Goal: Task Accomplishment & Management: Manage account settings

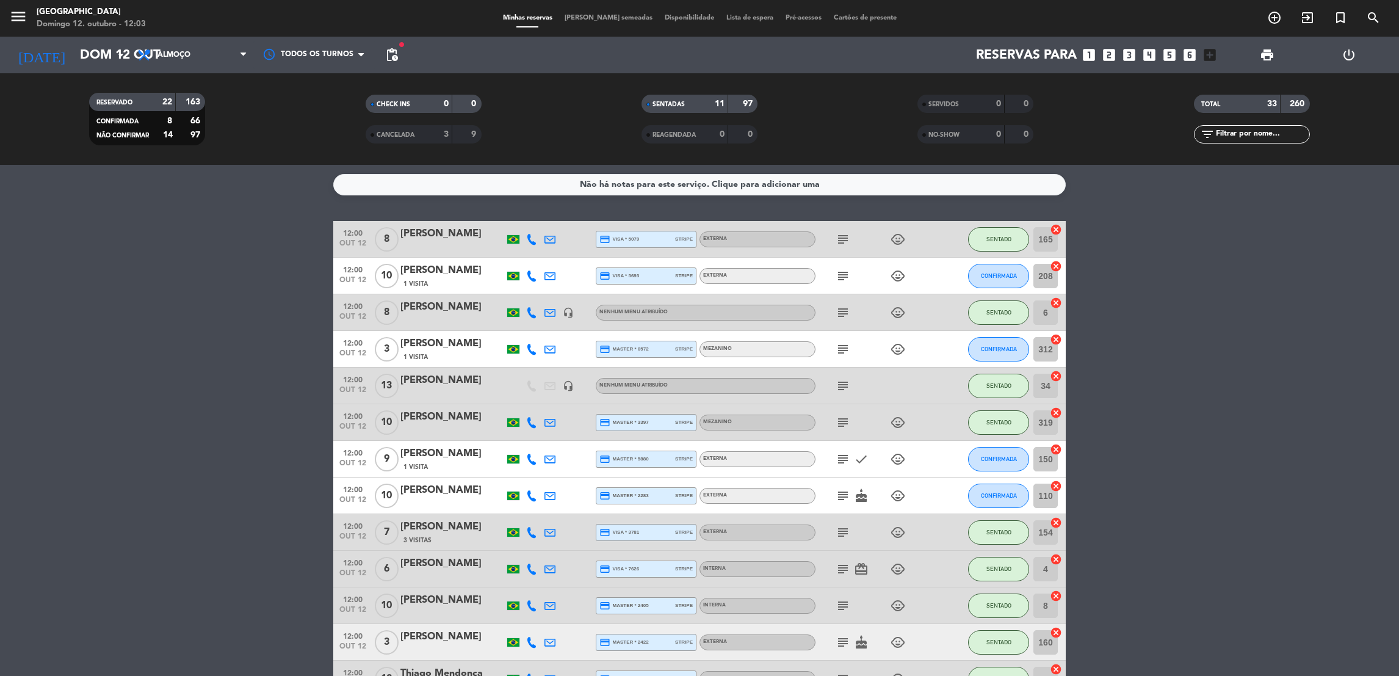
click at [1263, 132] on input "text" at bounding box center [1262, 134] width 95 height 13
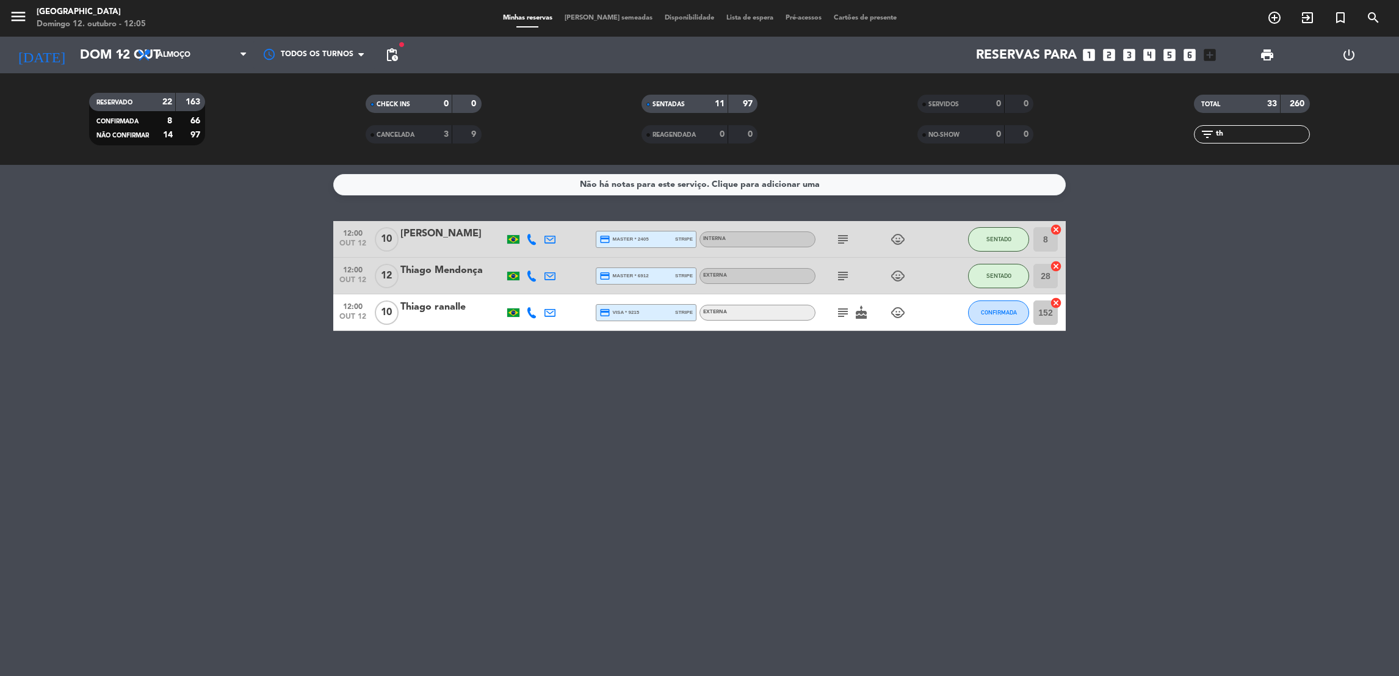
click at [843, 311] on icon "subject" at bounding box center [843, 312] width 15 height 15
click at [1001, 307] on button "CONFIRMADA" at bounding box center [998, 312] width 61 height 24
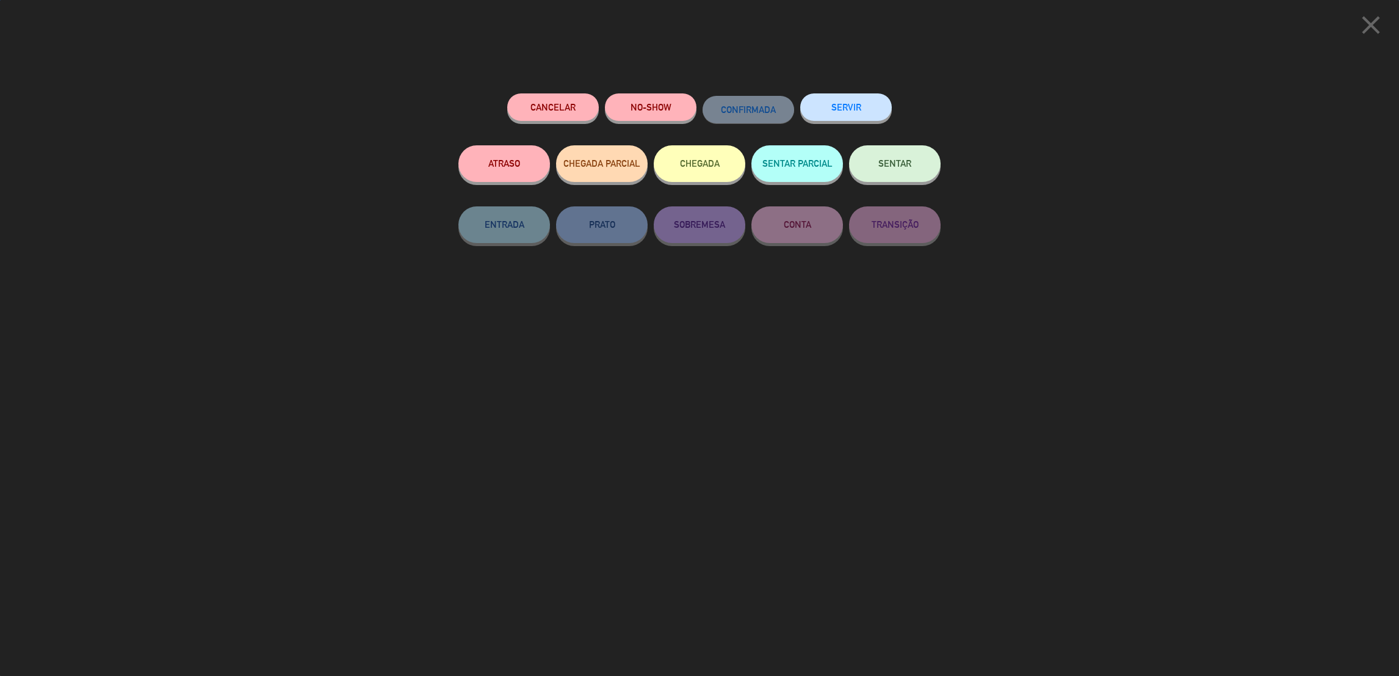
click at [899, 156] on button "SENTAR" at bounding box center [895, 163] width 92 height 37
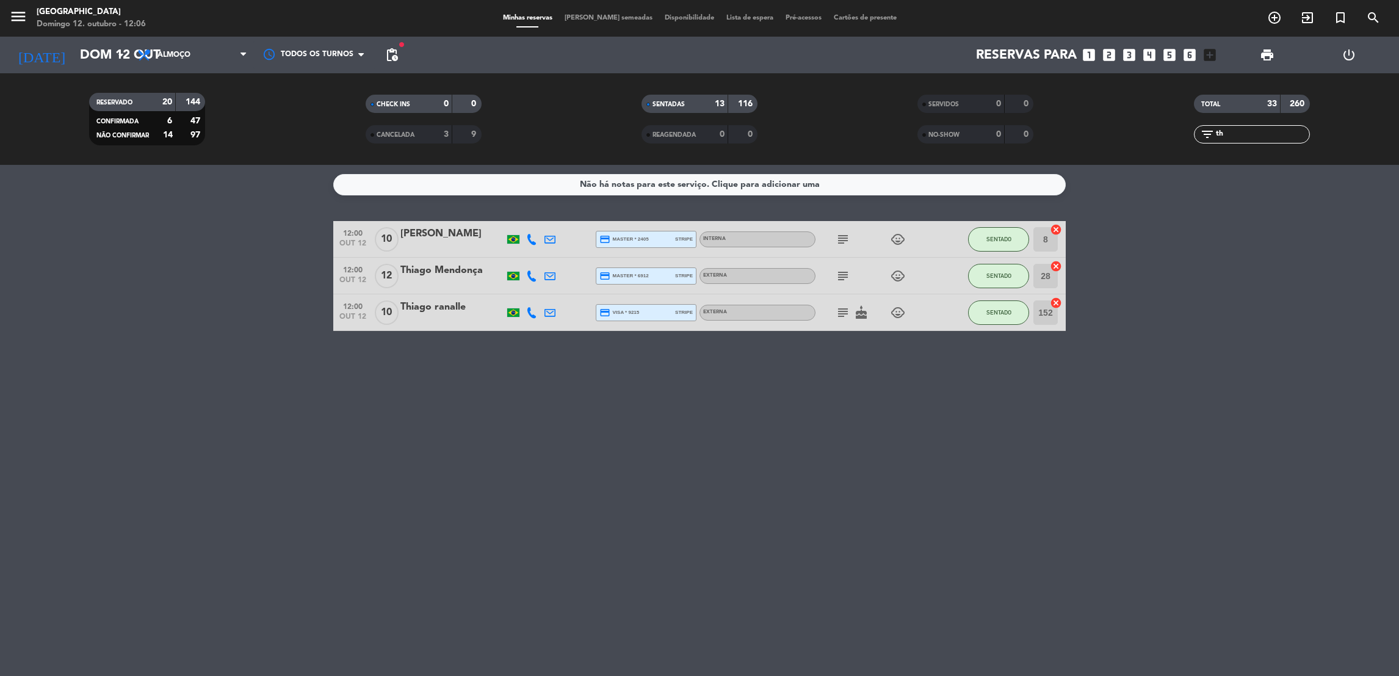
click at [1233, 129] on input "th" at bounding box center [1262, 134] width 95 height 13
type input "t"
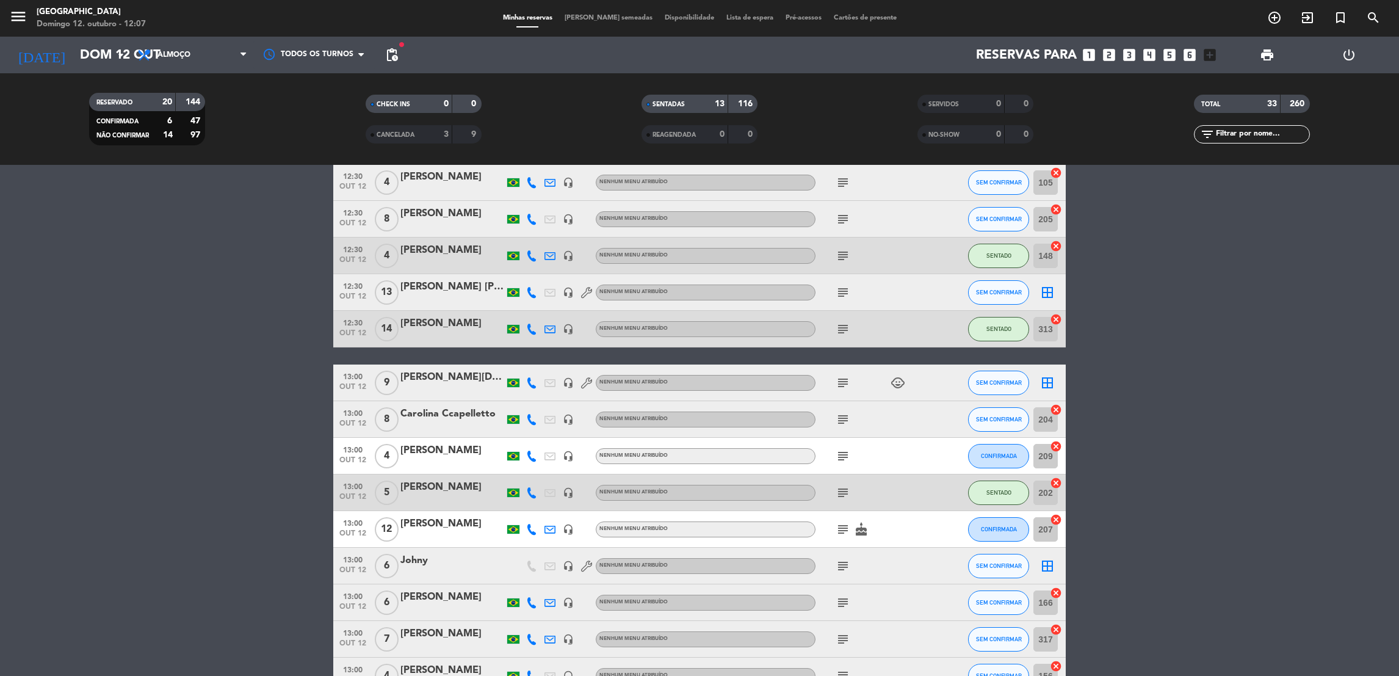
scroll to position [849, 0]
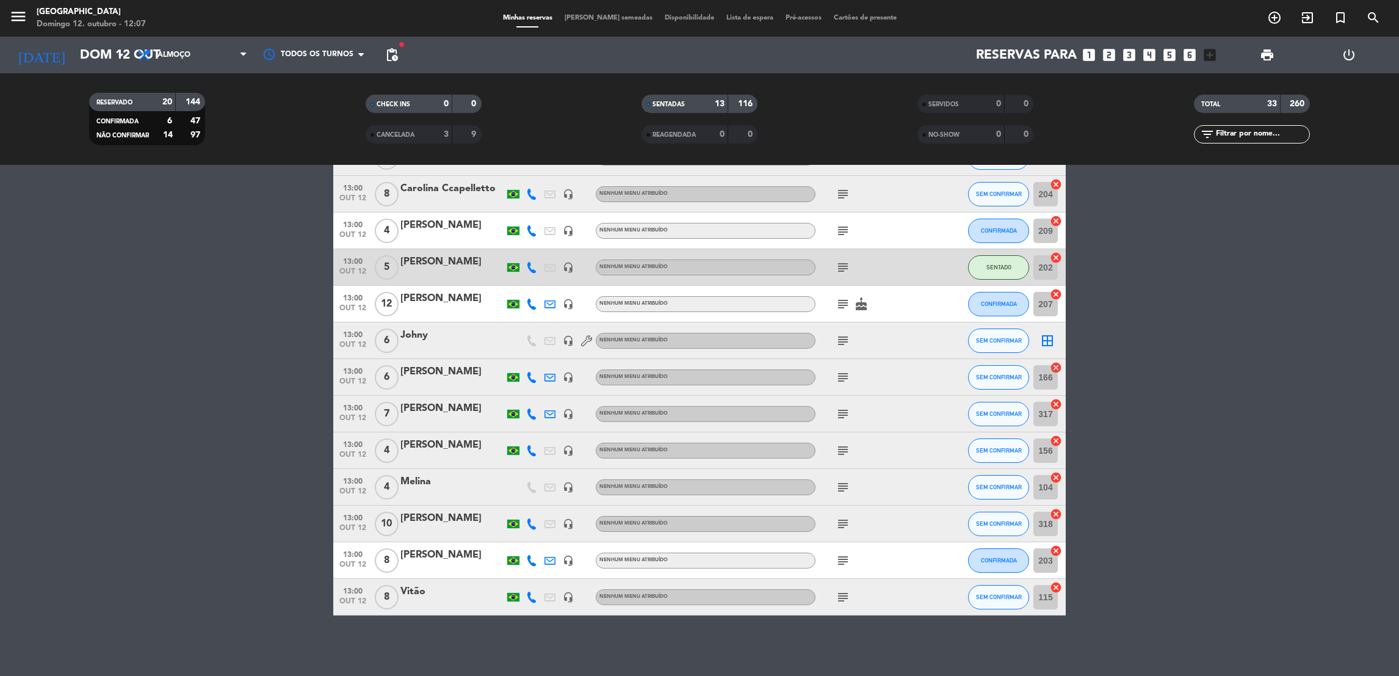
drag, startPoint x: 471, startPoint y: 382, endPoint x: 435, endPoint y: 711, distance: 330.5
click at [435, 675] on html "close × [GEOGRAPHIC_DATA] × chrome_reader_mode Lista de Reservas account_box Cl…" at bounding box center [699, 338] width 1399 height 676
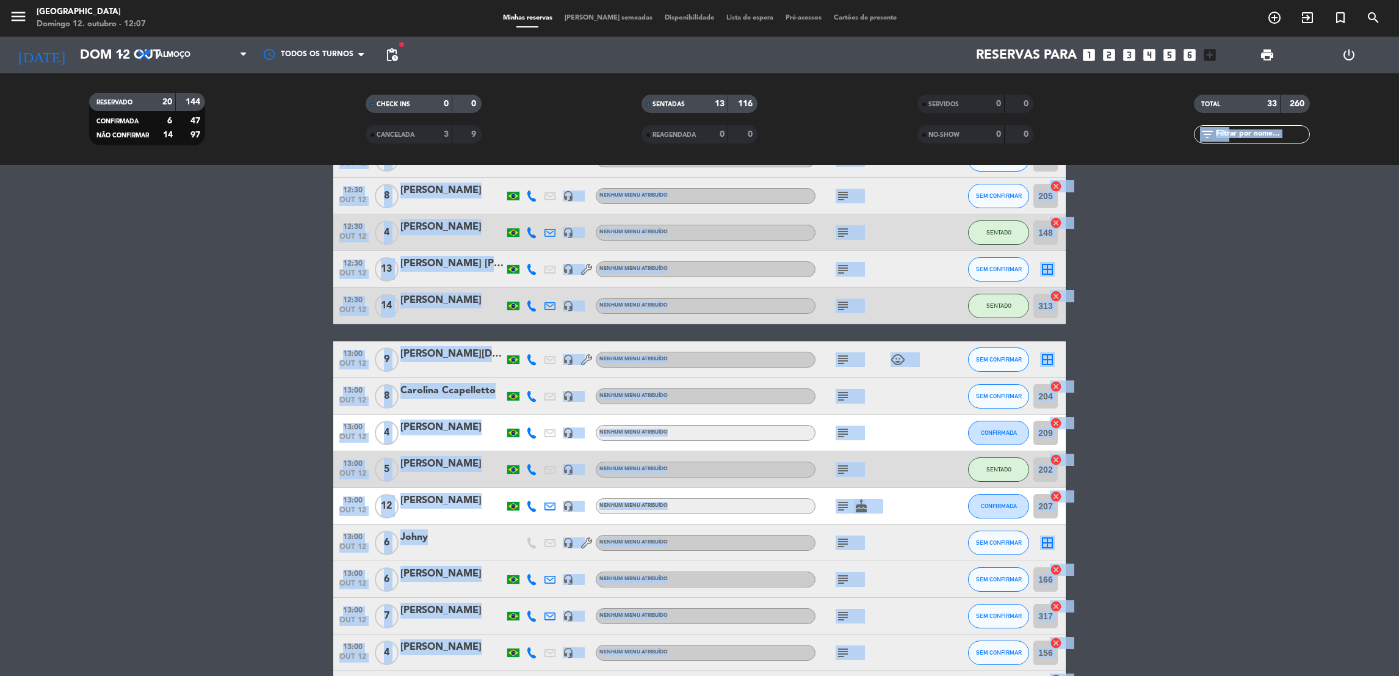
scroll to position [0, 0]
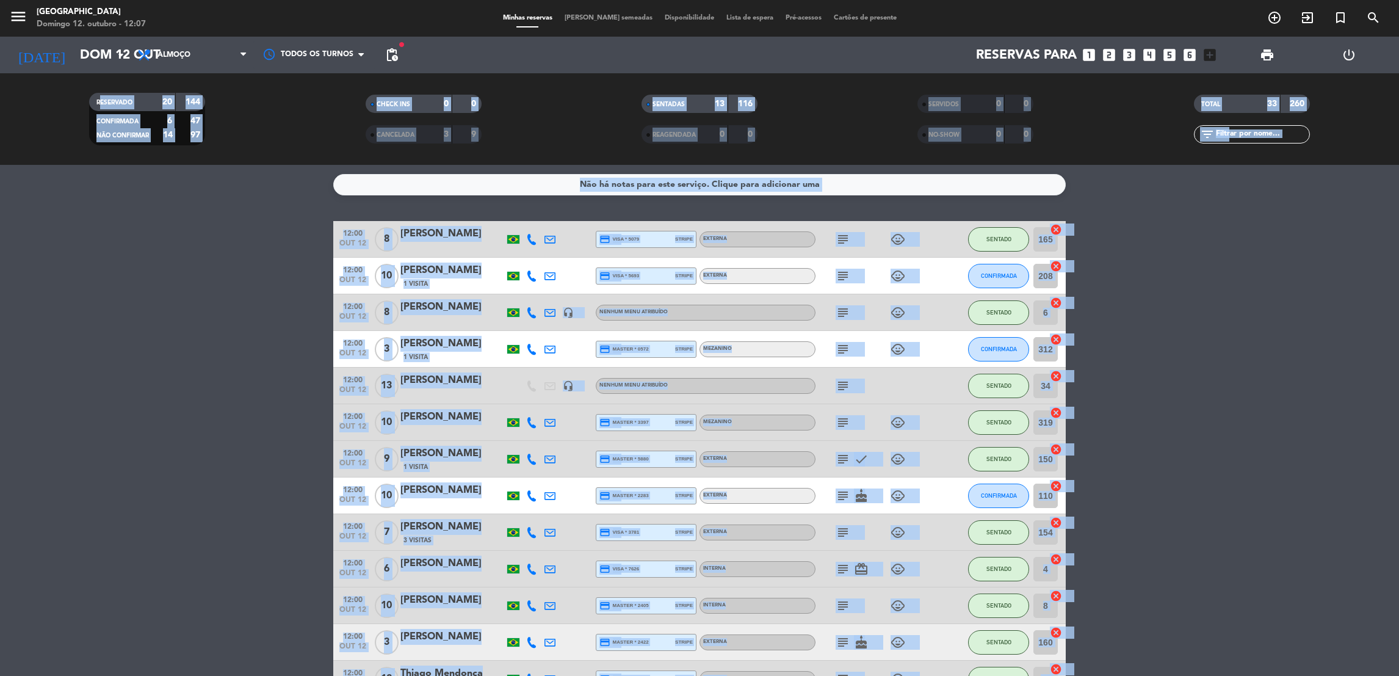
drag, startPoint x: 466, startPoint y: 285, endPoint x: 493, endPoint y: 78, distance: 209.2
click at [493, 78] on ng-component "menu [GEOGRAPHIC_DATA] Domingo 12. outubro - 12:07 Minhas reservas Mesas semead…" at bounding box center [699, 338] width 1399 height 676
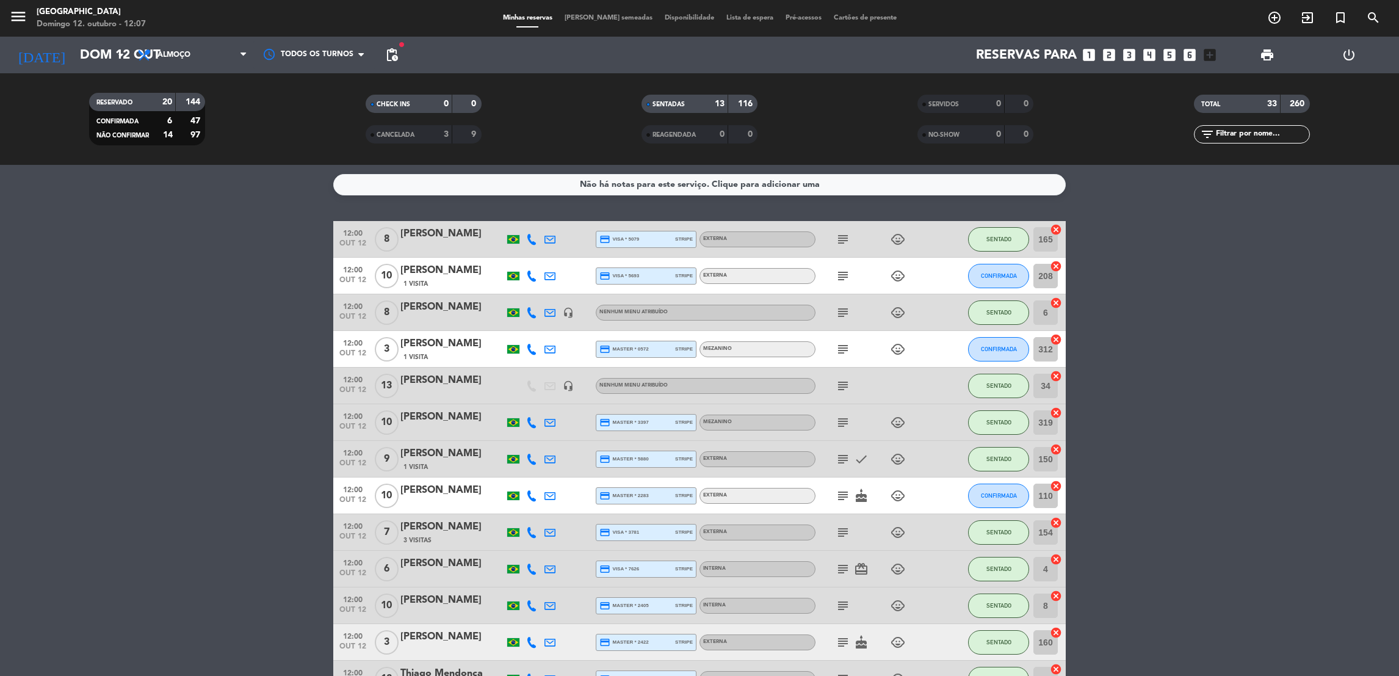
click at [1248, 131] on input "text" at bounding box center [1262, 134] width 95 height 13
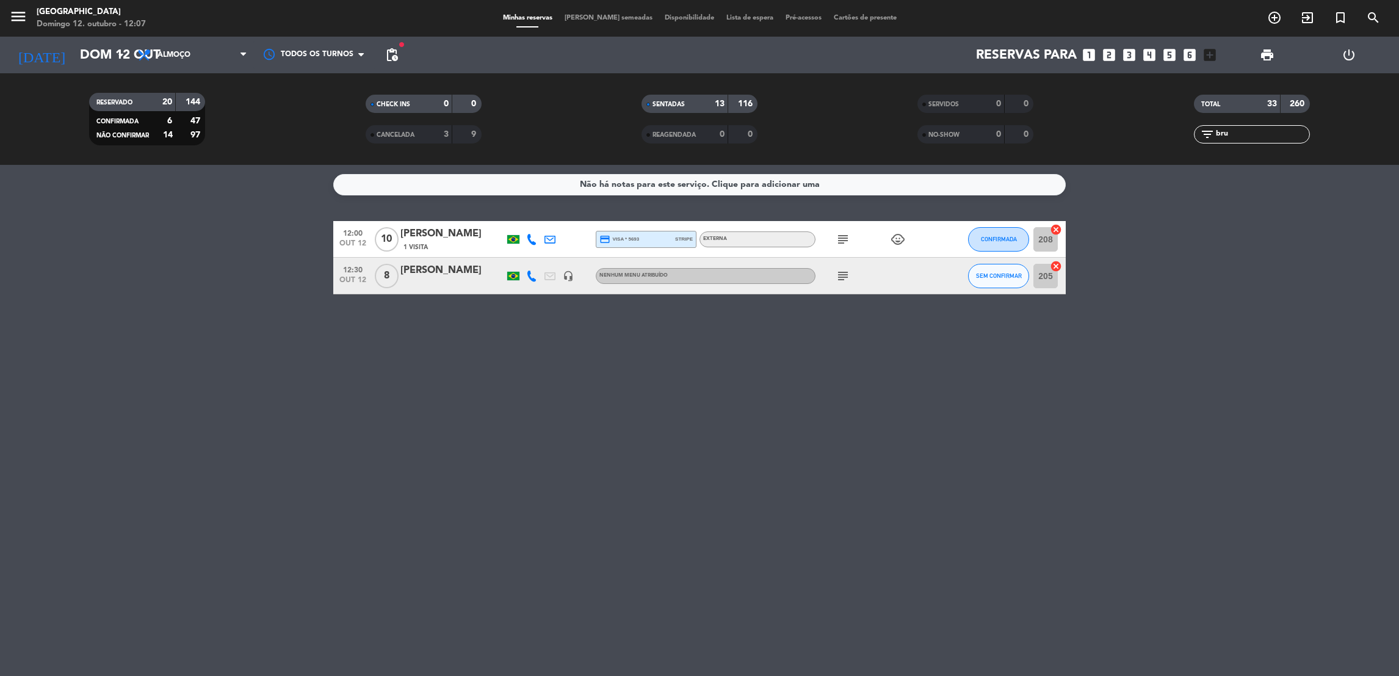
click at [845, 241] on icon "subject" at bounding box center [843, 239] width 15 height 15
click at [1012, 239] on span "CONFIRMADA" at bounding box center [999, 239] width 36 height 7
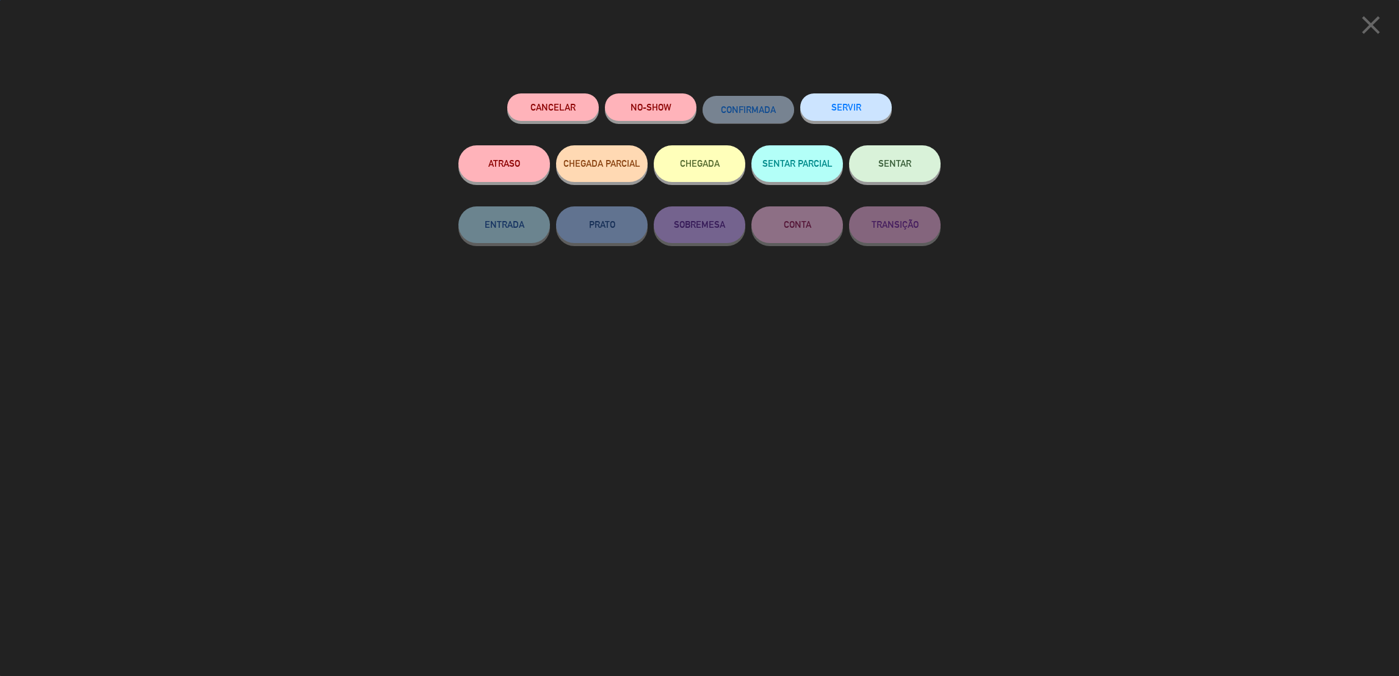
click at [909, 157] on button "SENTAR" at bounding box center [895, 163] width 92 height 37
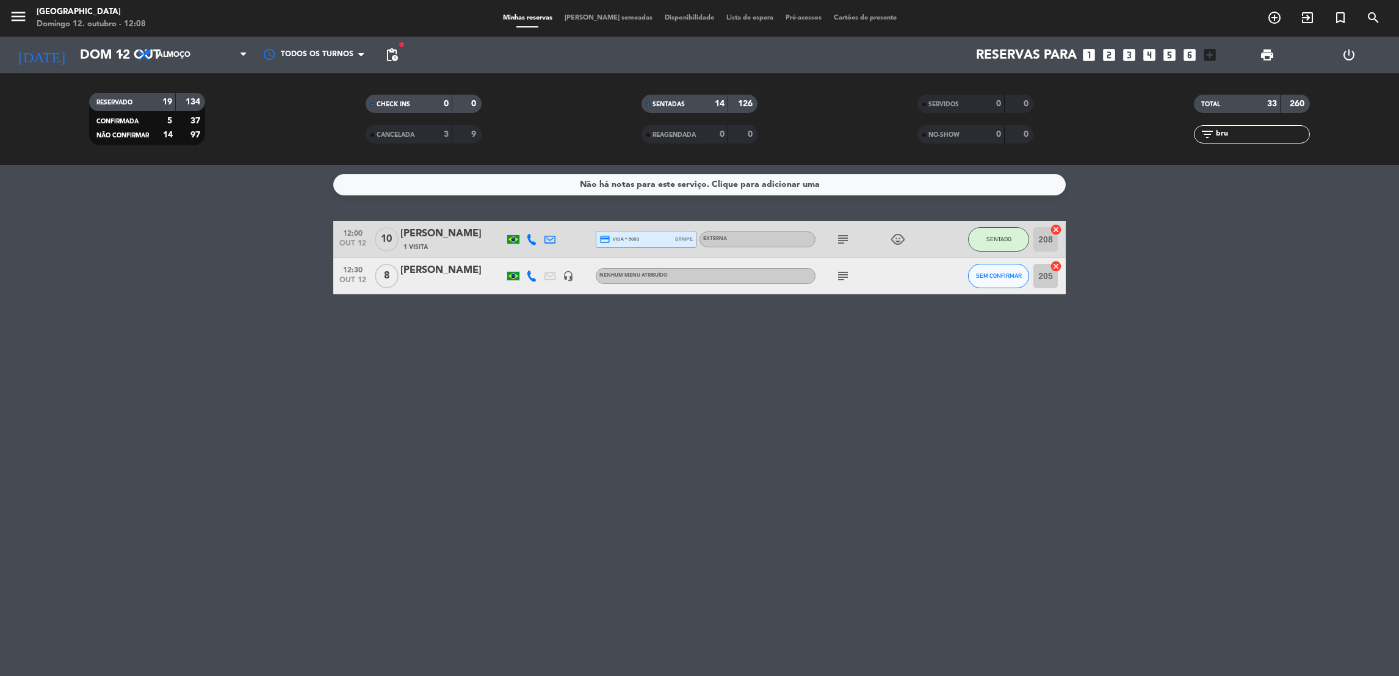
click at [1266, 132] on input "bru" at bounding box center [1262, 134] width 95 height 13
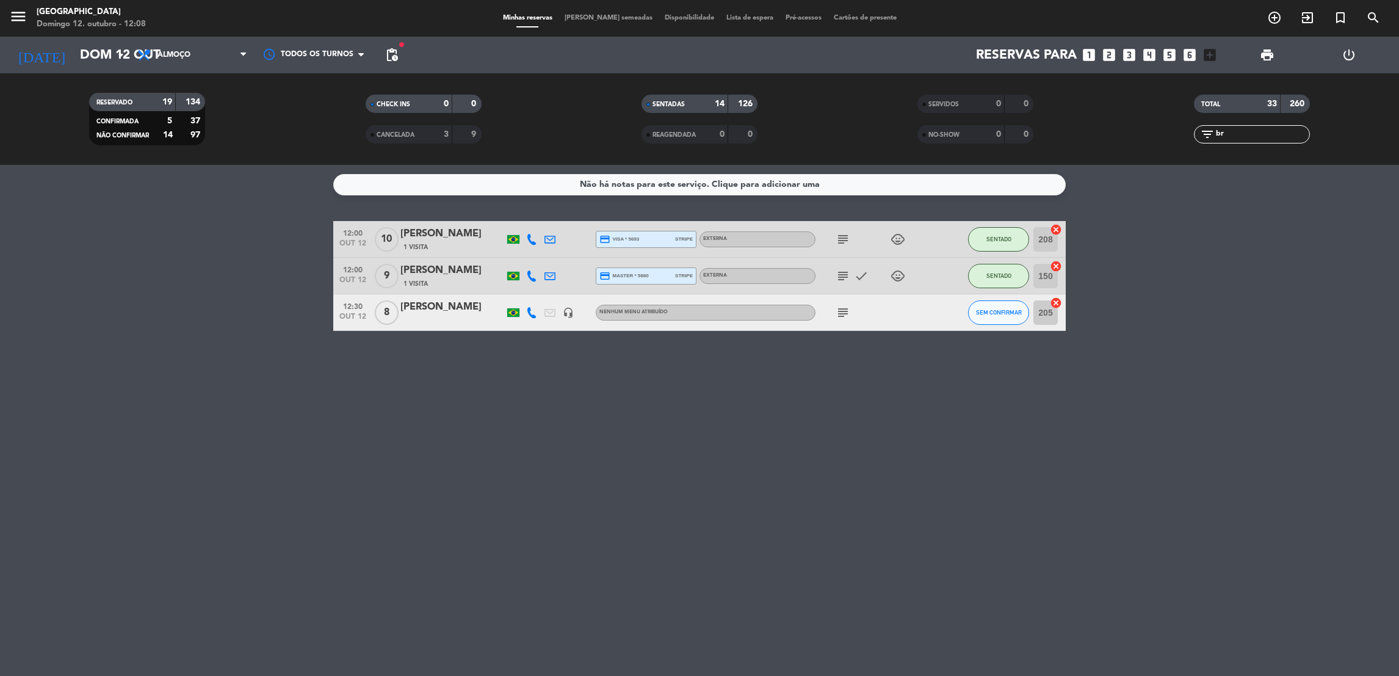
type input "b"
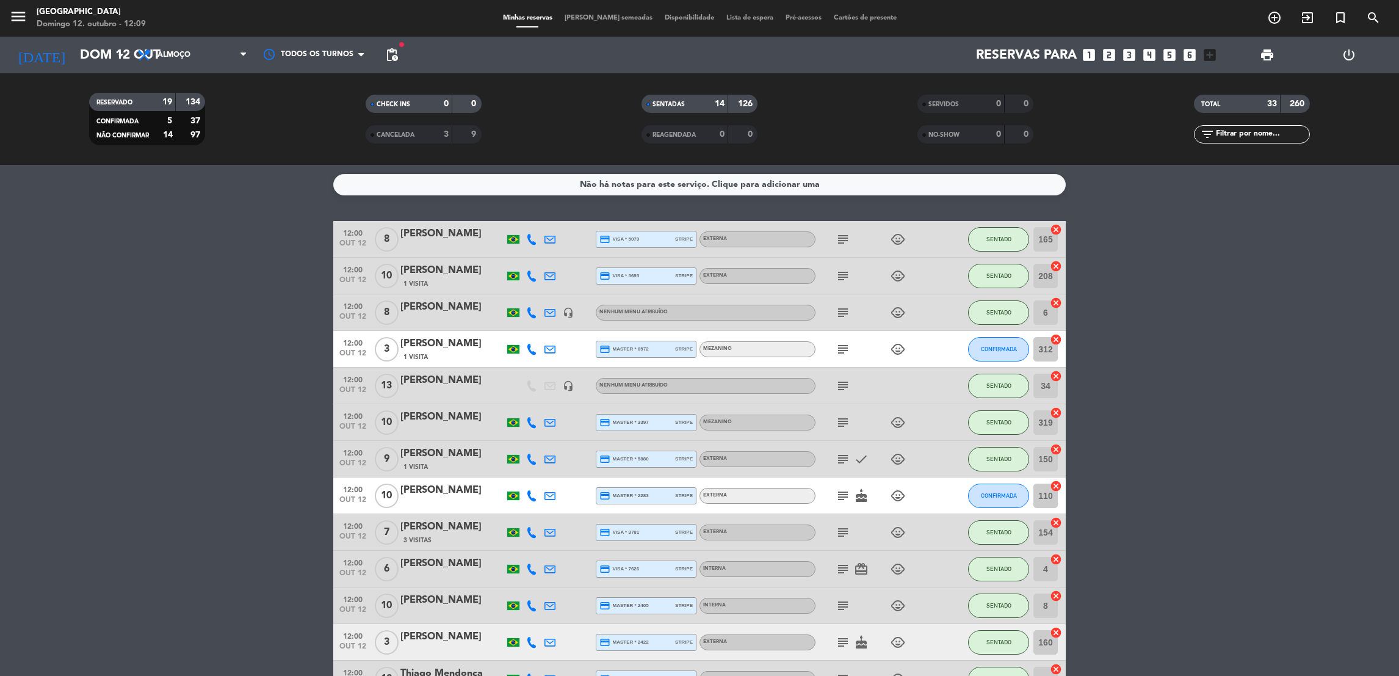
click at [1258, 132] on input "text" at bounding box center [1262, 134] width 95 height 13
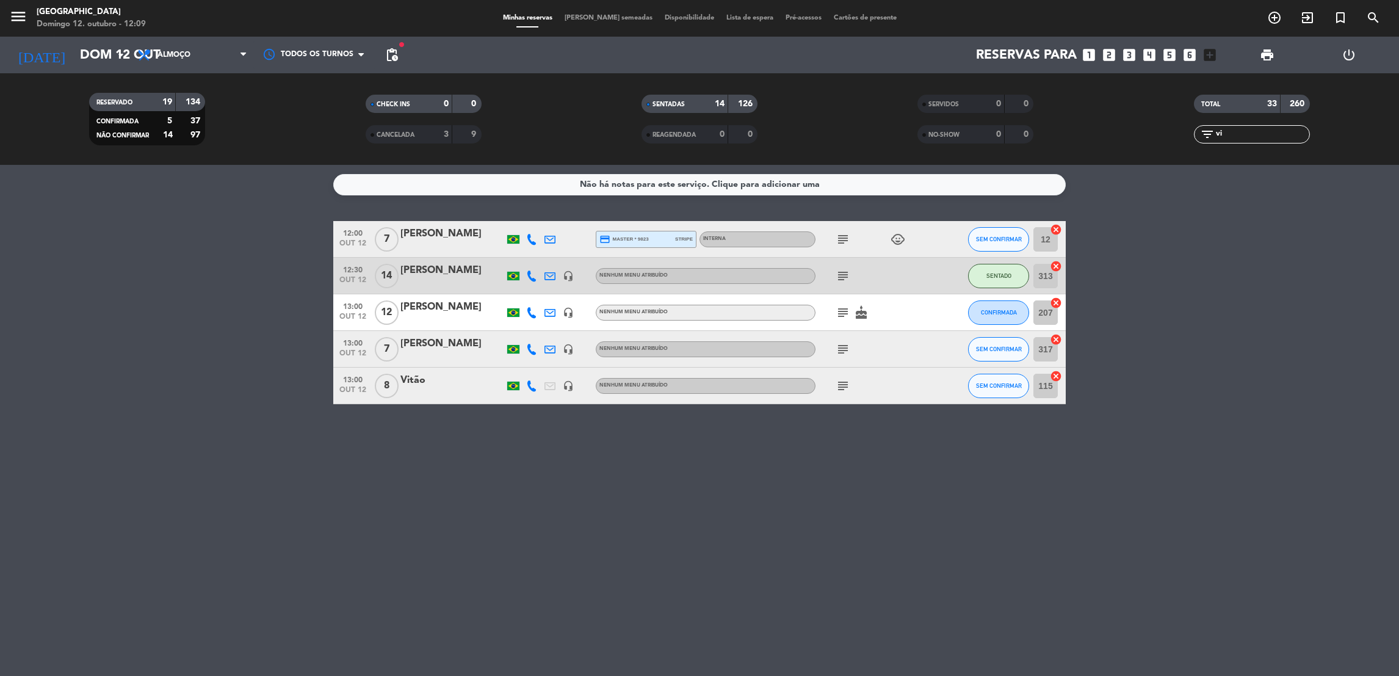
click at [843, 237] on icon "subject" at bounding box center [843, 239] width 15 height 15
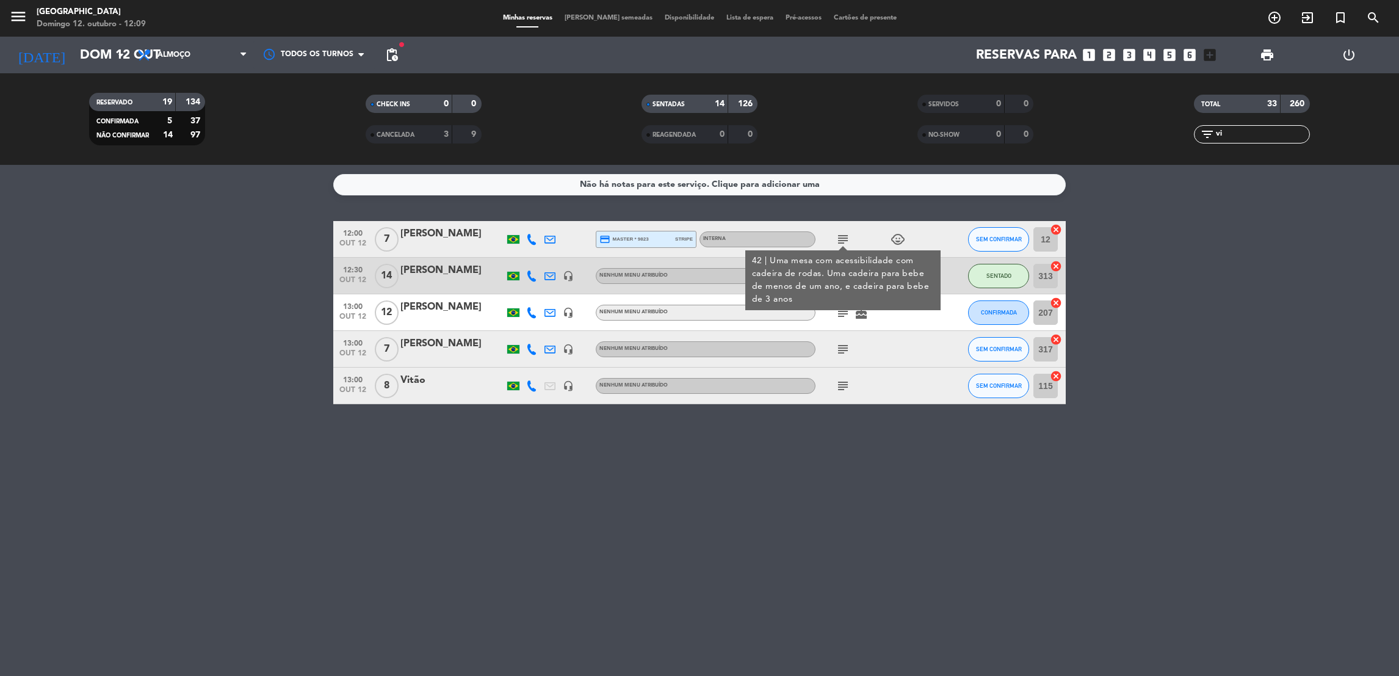
click at [926, 238] on div at bounding box center [942, 239] width 33 height 36
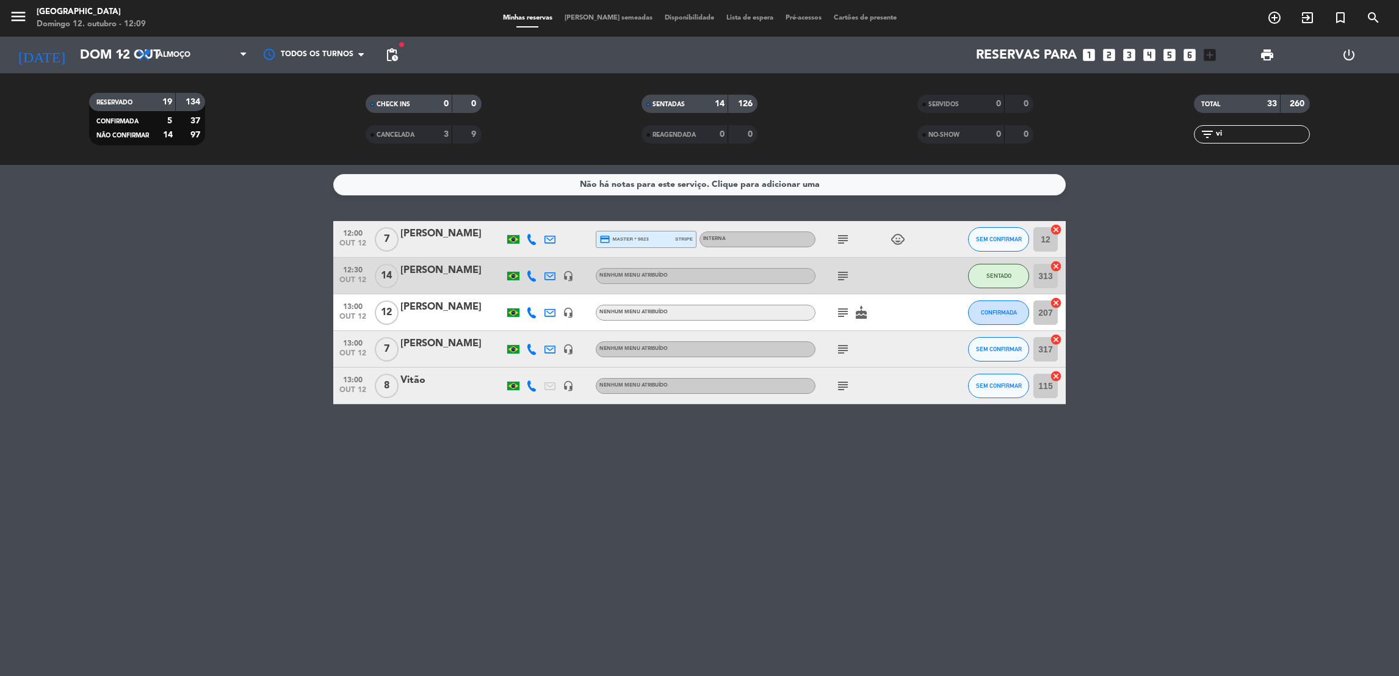
click at [849, 239] on icon "subject" at bounding box center [843, 239] width 15 height 15
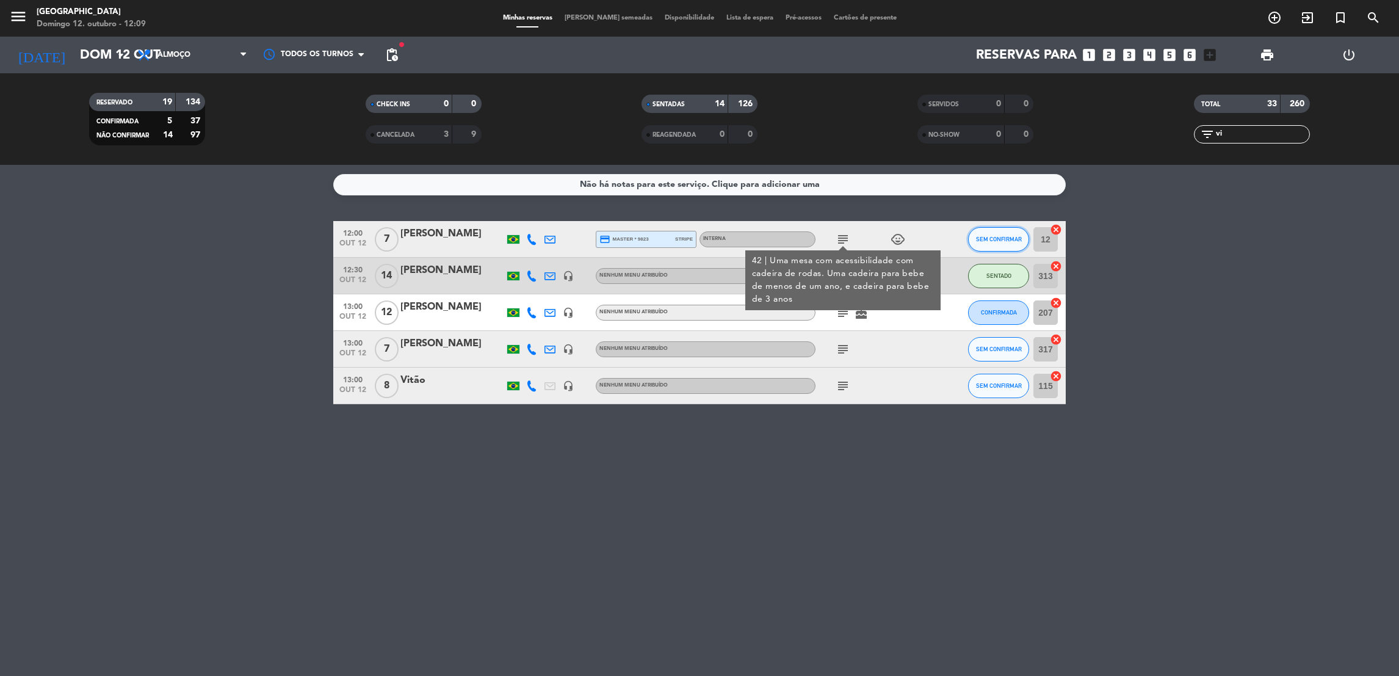
click at [984, 239] on span "SEM CONFIRMAR" at bounding box center [999, 239] width 46 height 7
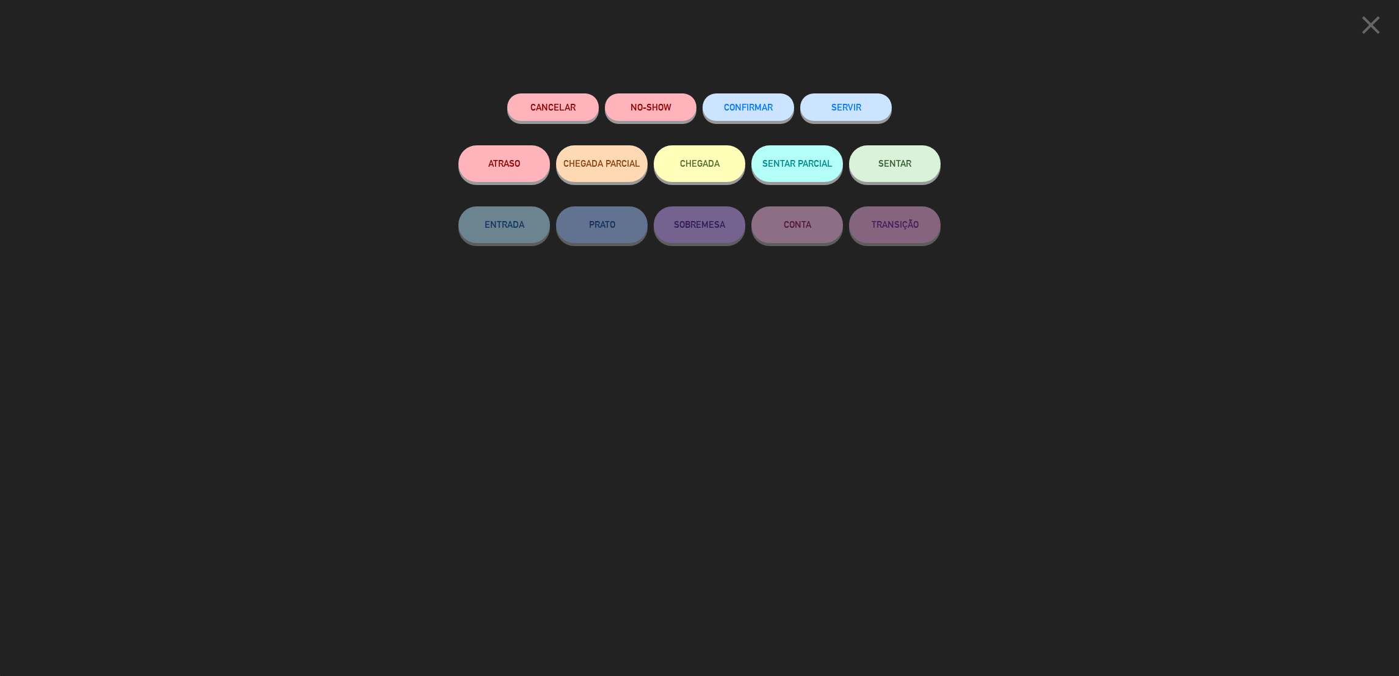
click at [895, 167] on button "SENTAR" at bounding box center [895, 163] width 92 height 37
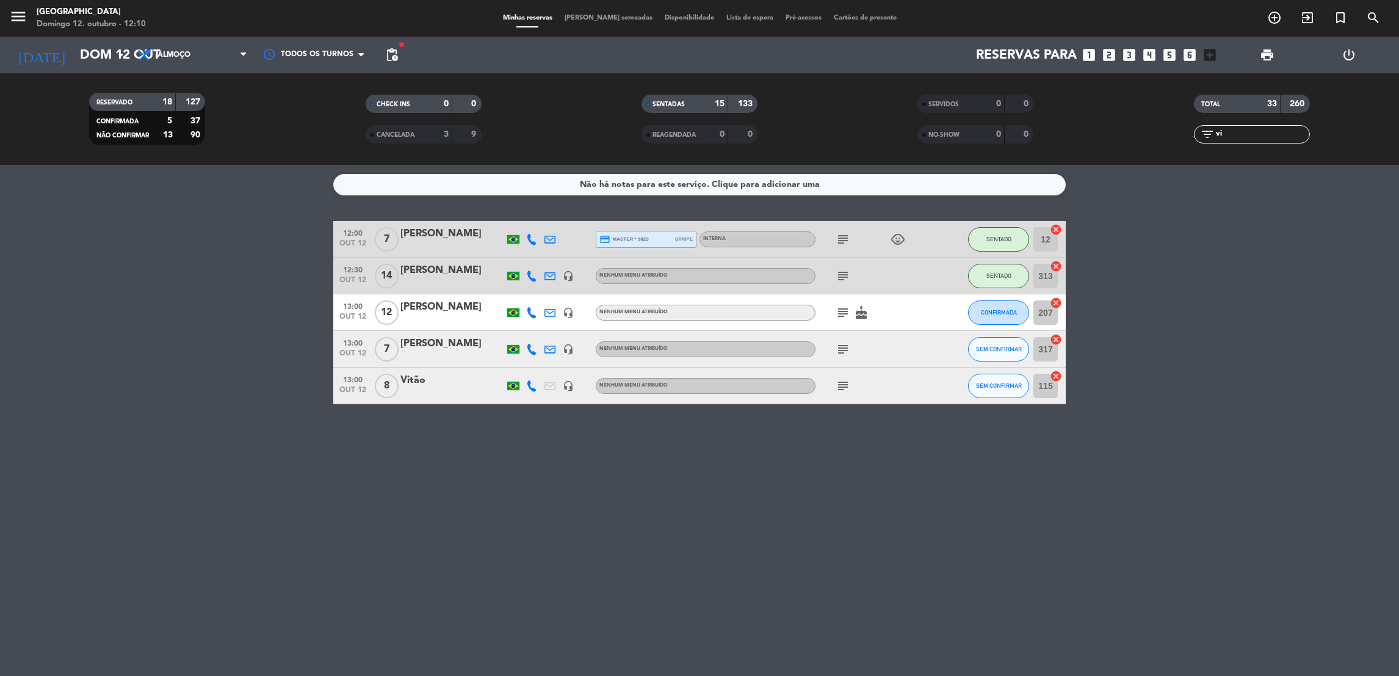
click at [1226, 134] on input "vi" at bounding box center [1262, 134] width 95 height 13
type input "v"
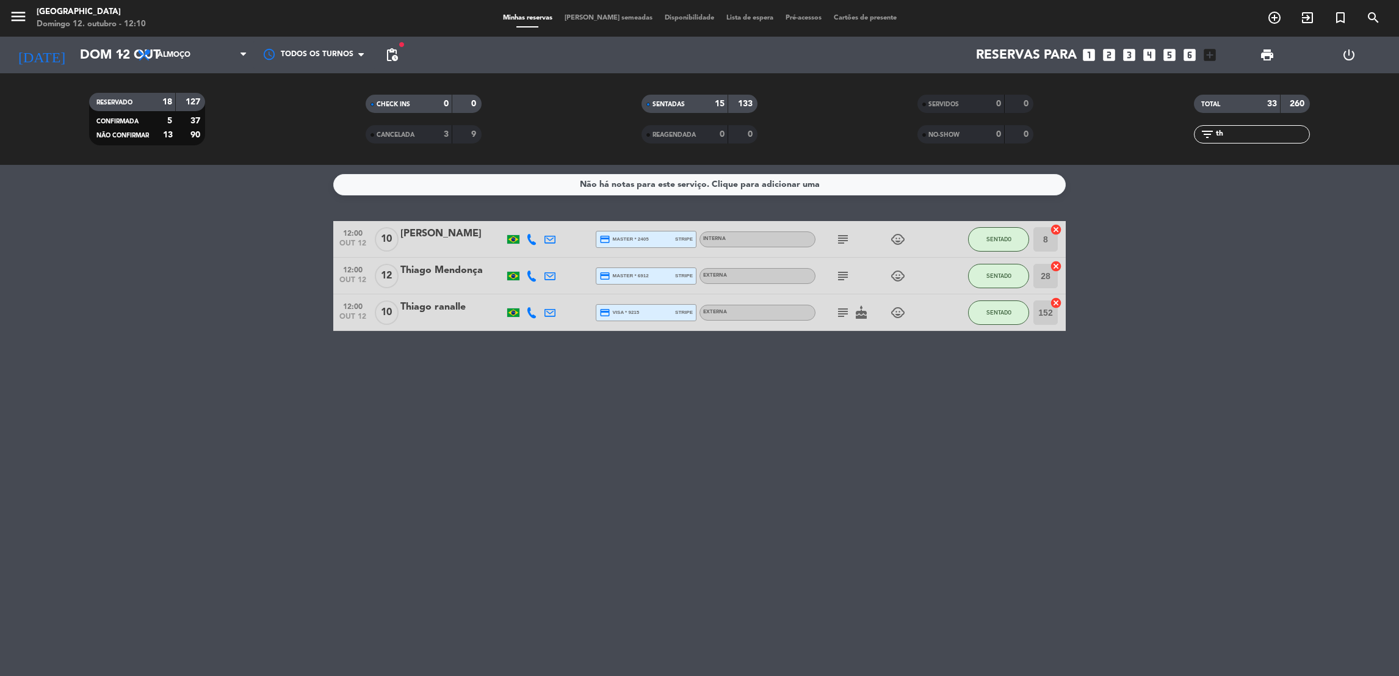
click at [843, 312] on icon "subject" at bounding box center [843, 312] width 15 height 15
click at [1232, 139] on input "th" at bounding box center [1262, 134] width 95 height 13
type input "t"
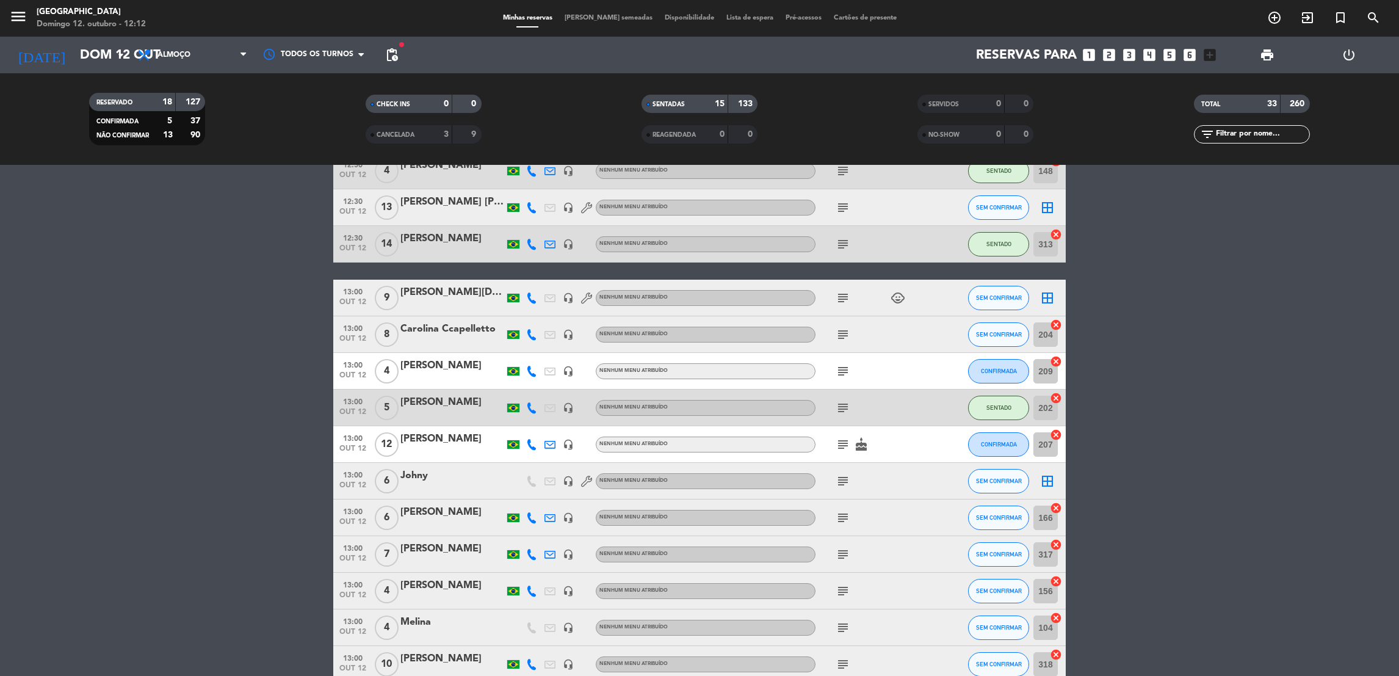
drag, startPoint x: 449, startPoint y: 443, endPoint x: 408, endPoint y: 712, distance: 272.4
click at [408, 675] on html "close × [GEOGRAPHIC_DATA] × chrome_reader_mode Lista de Reservas account_box Cl…" at bounding box center [699, 338] width 1399 height 676
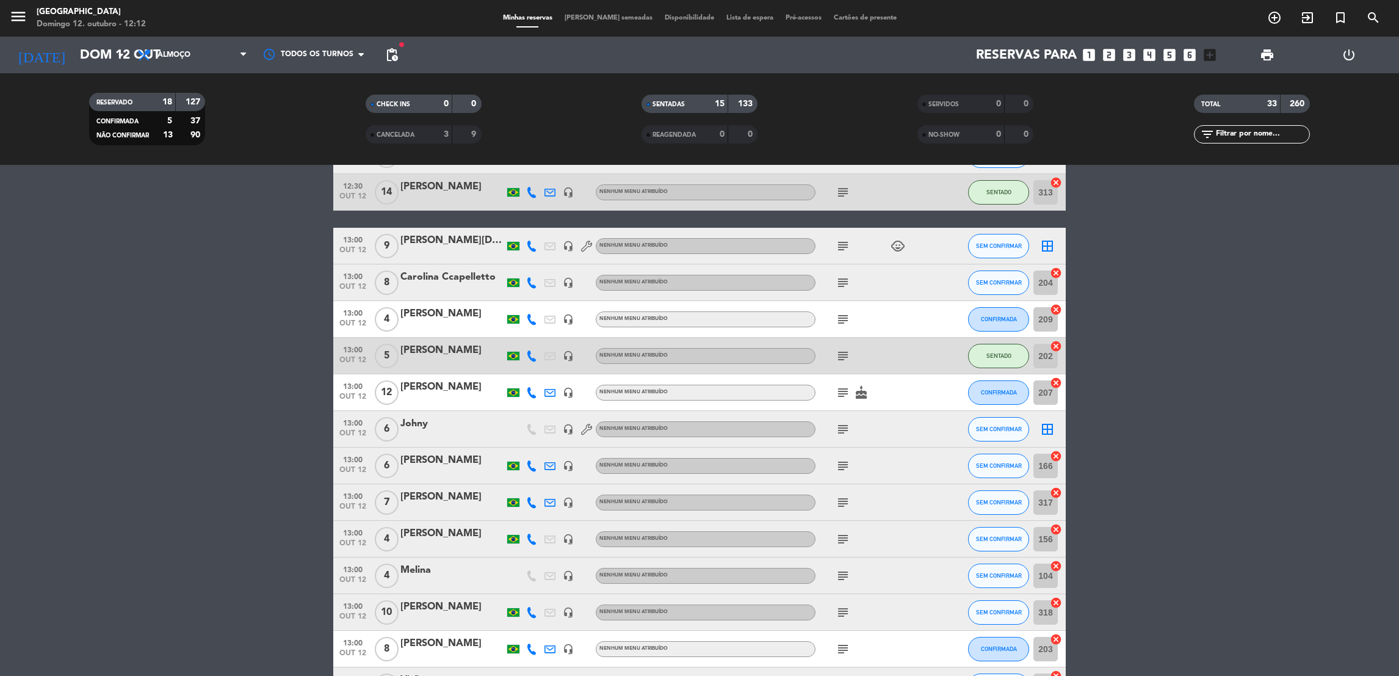
drag, startPoint x: 408, startPoint y: 712, endPoint x: 283, endPoint y: 589, distance: 175.3
click at [283, 589] on bookings-row "12:00 [DATE] 8 [PERSON_NAME] credit_card visa * 5079 stripe Externa subject chi…" at bounding box center [699, 82] width 1399 height 1243
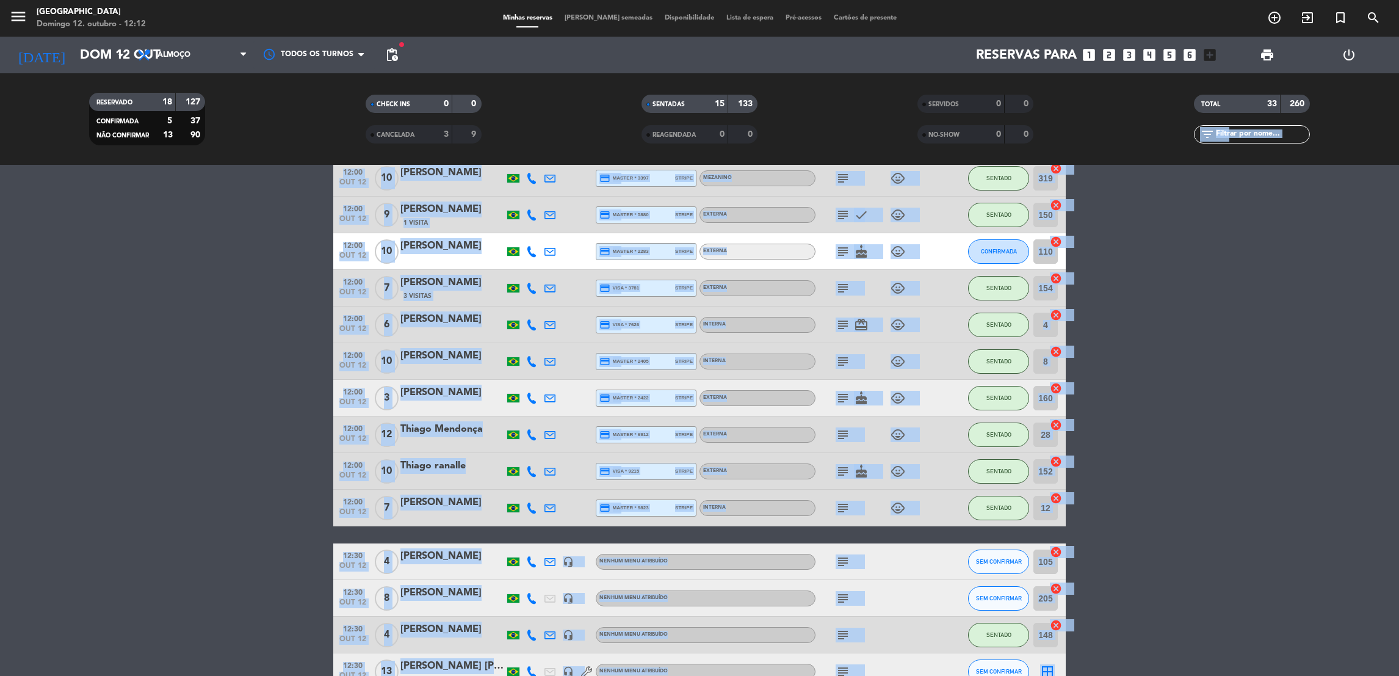
scroll to position [0, 0]
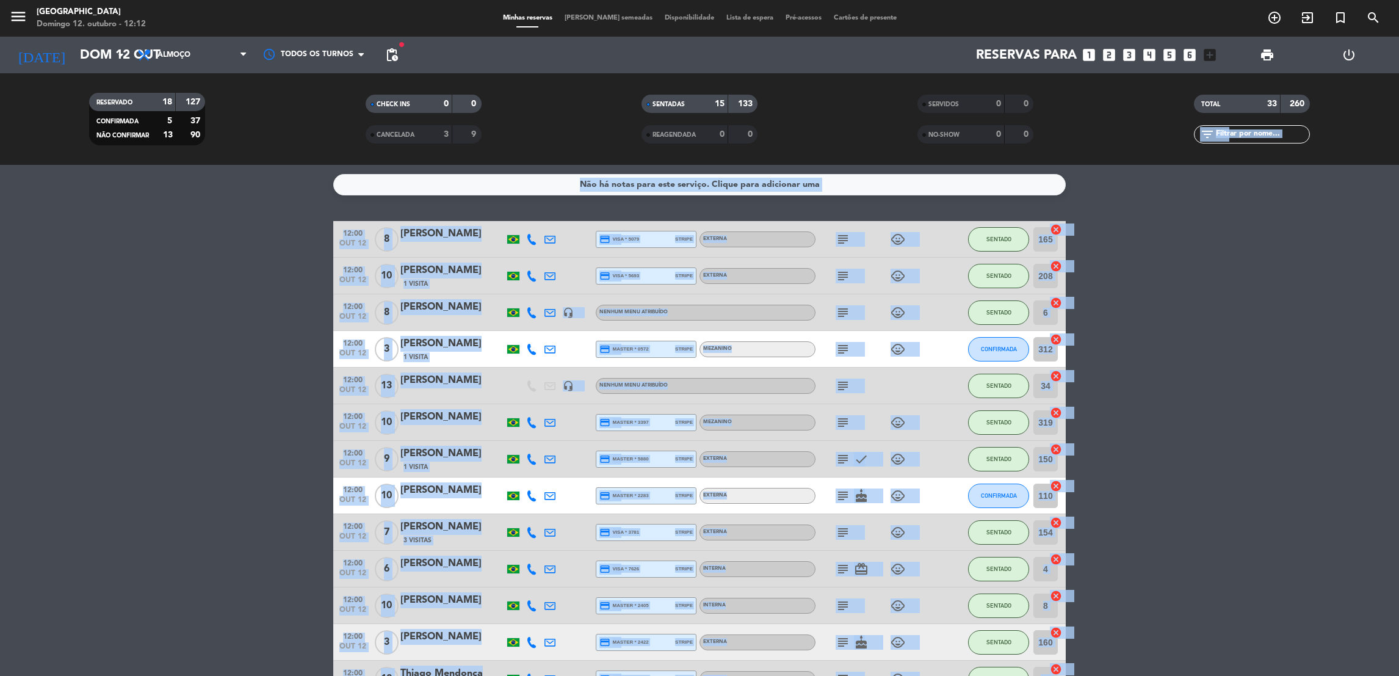
drag, startPoint x: 525, startPoint y: 604, endPoint x: 541, endPoint y: 155, distance: 449.0
click at [541, 155] on ng-component "menu [GEOGRAPHIC_DATA] Domingo 12. outubro - 12:12 Minhas reservas Mesas semead…" at bounding box center [699, 338] width 1399 height 676
click at [0, 547] on html "close × [GEOGRAPHIC_DATA] × chrome_reader_mode Lista de Reservas account_box Cl…" at bounding box center [699, 338] width 1399 height 676
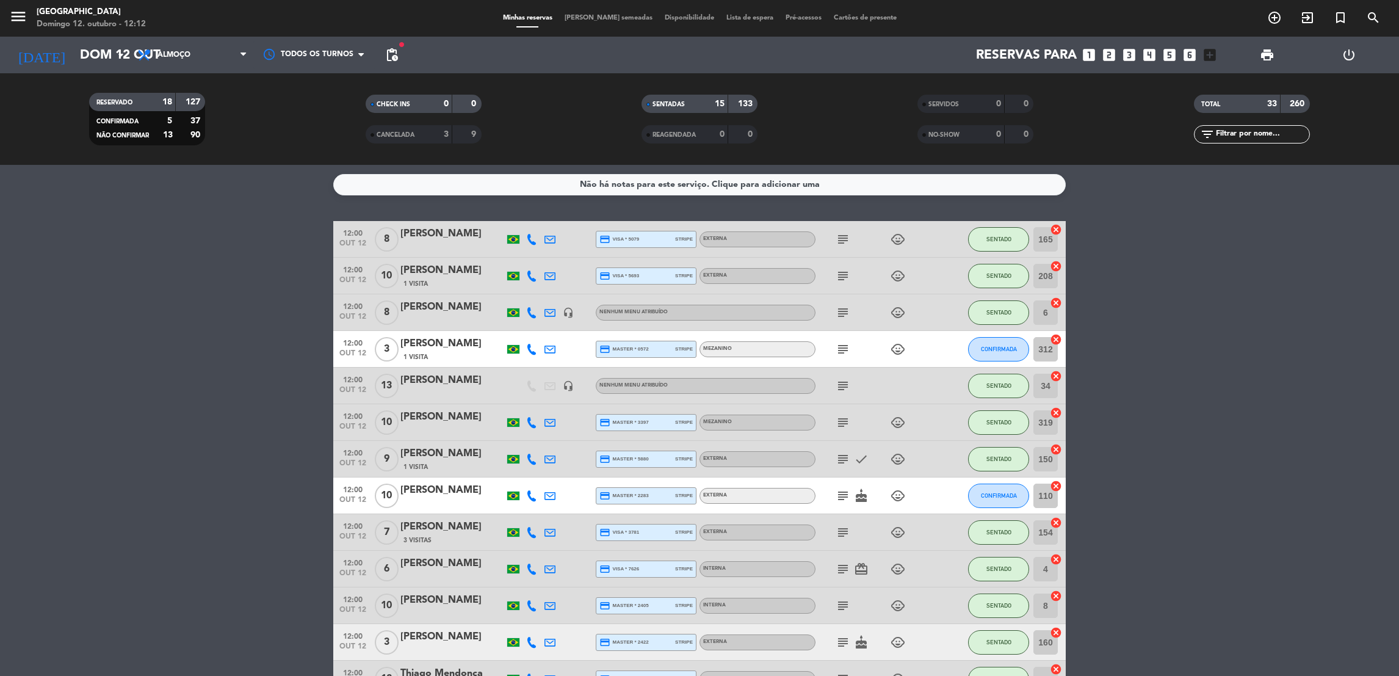
click at [1221, 136] on input "text" at bounding box center [1262, 134] width 95 height 13
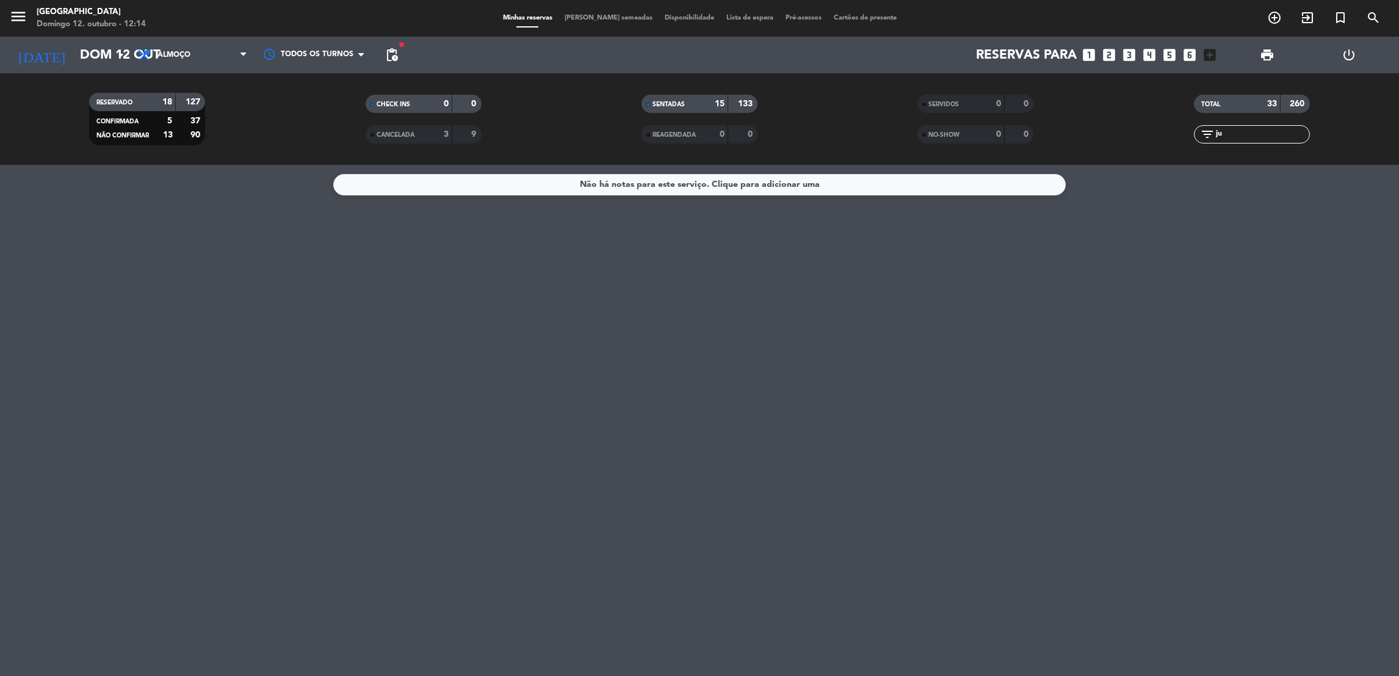
type input "j"
type input "g"
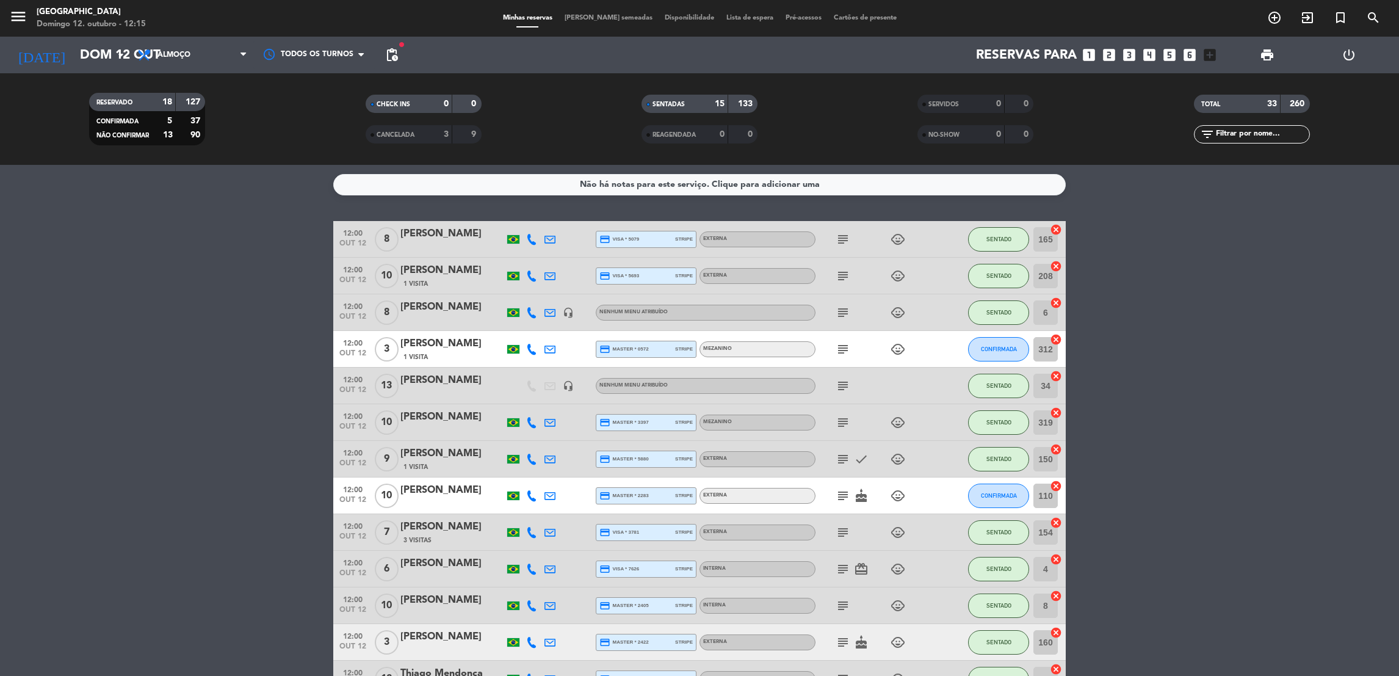
click at [1257, 137] on input "text" at bounding box center [1262, 134] width 95 height 13
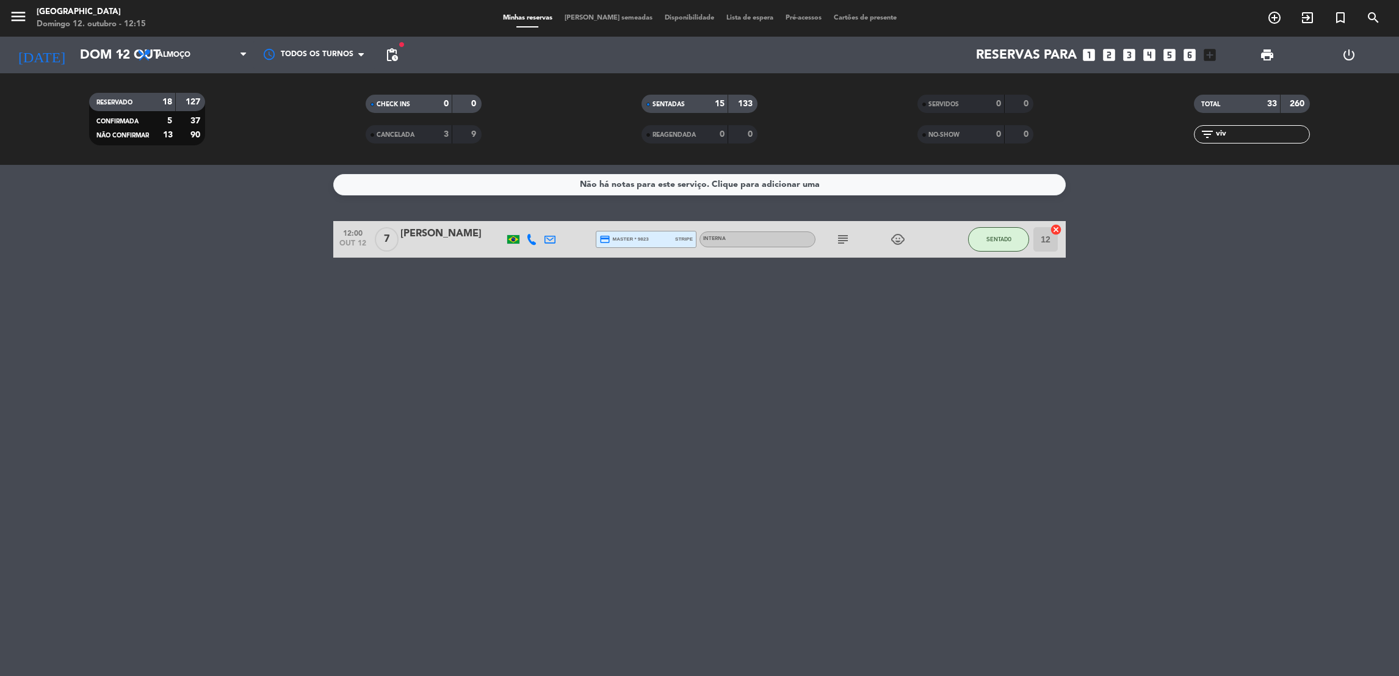
click at [842, 241] on icon "subject" at bounding box center [843, 239] width 15 height 15
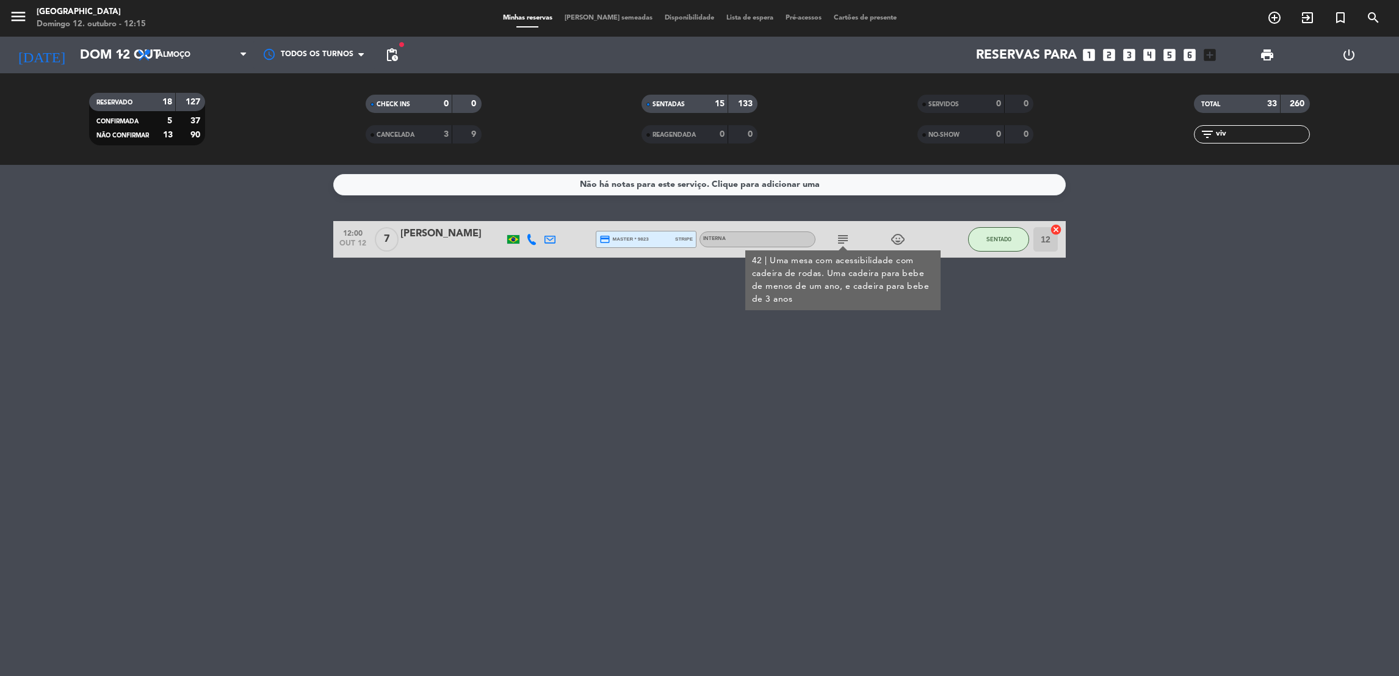
click at [684, 309] on div "Não há notas para este serviço. Clique para adicionar uma 12:00 [DATE] 7 [PERSO…" at bounding box center [699, 420] width 1399 height 511
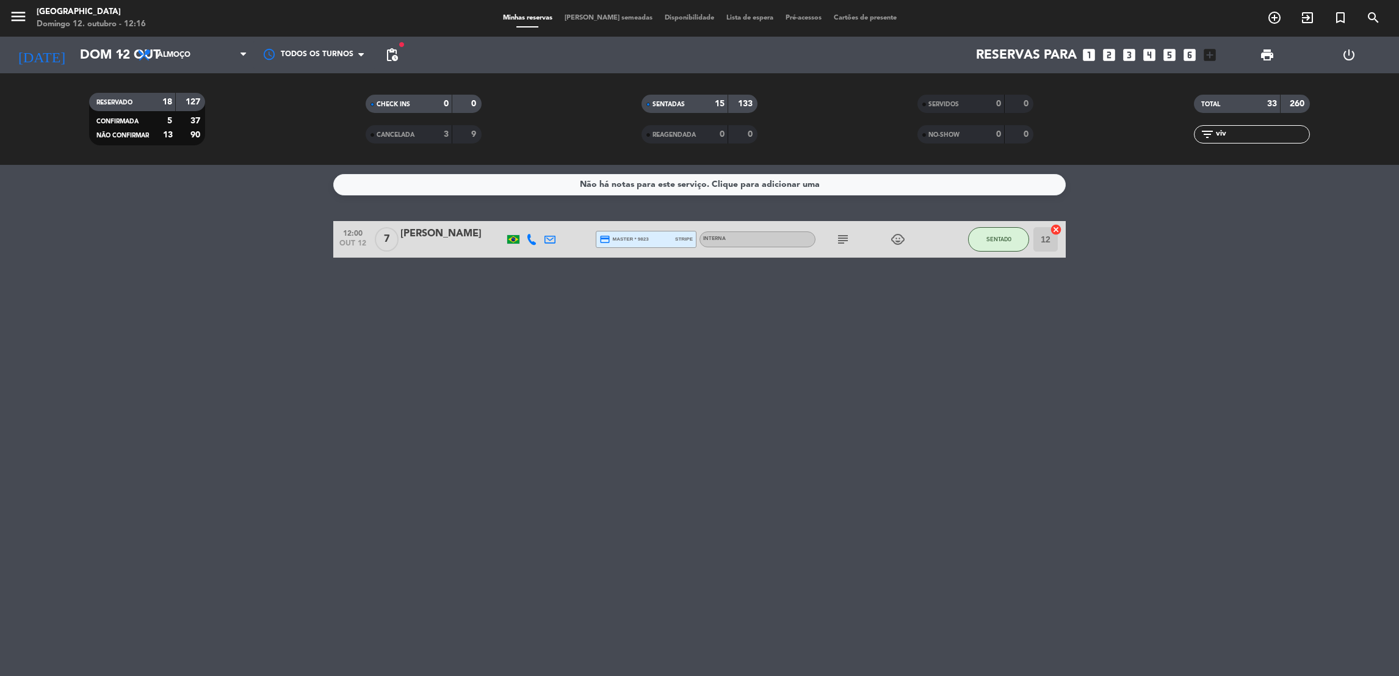
click at [1248, 137] on input "viv" at bounding box center [1262, 134] width 95 height 13
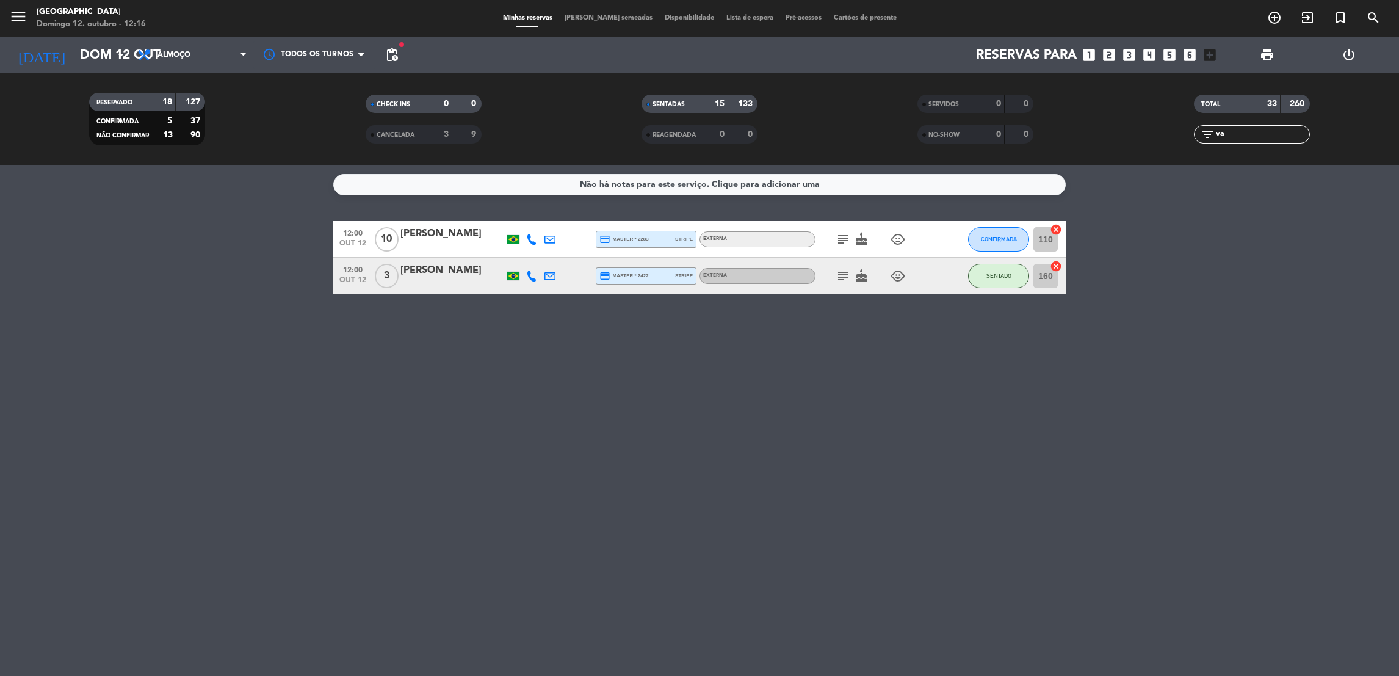
type input "v"
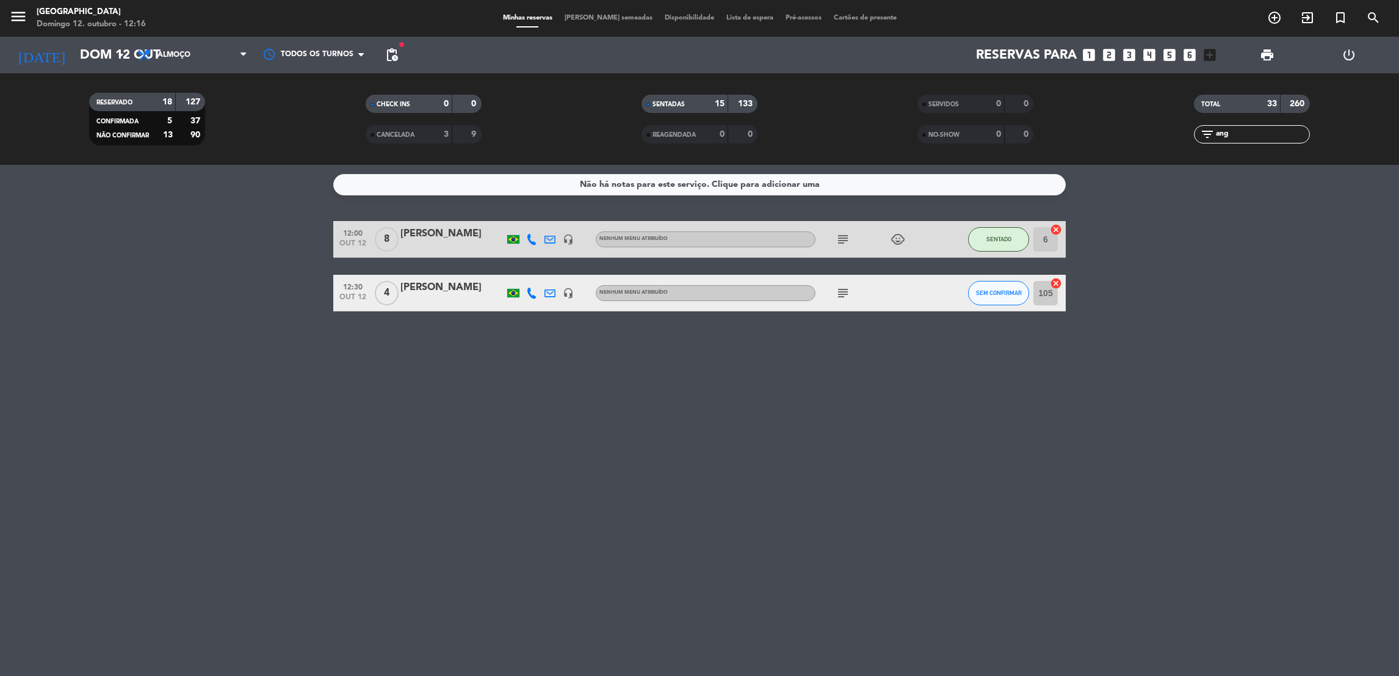
type input "ang"
click at [843, 292] on icon "subject" at bounding box center [843, 293] width 15 height 15
